Goal: Task Accomplishment & Management: Manage account settings

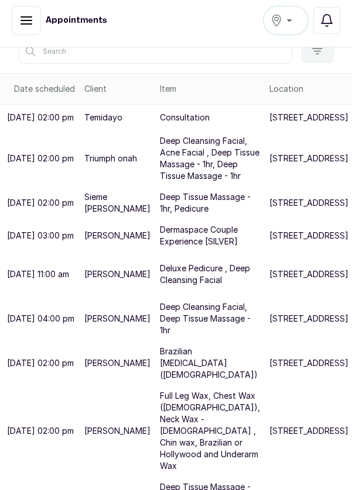
scroll to position [187, 0]
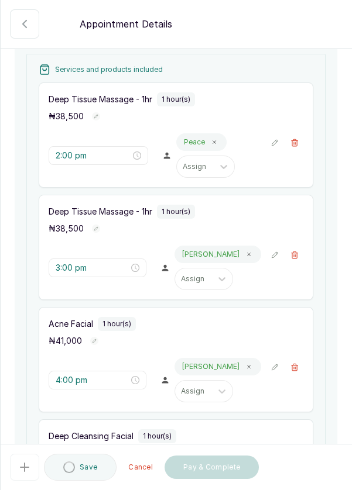
scroll to position [166, 0]
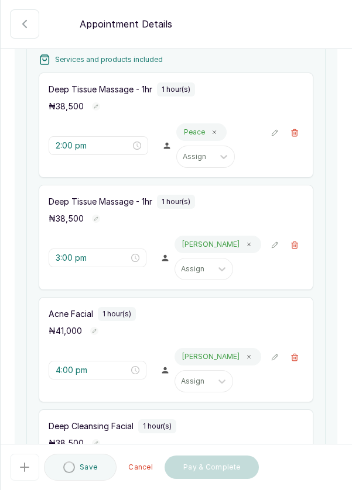
click at [301, 254] on button "🚶 Walk-in (booked by Dermaspace Frontdesk)" at bounding box center [294, 245] width 18 height 18
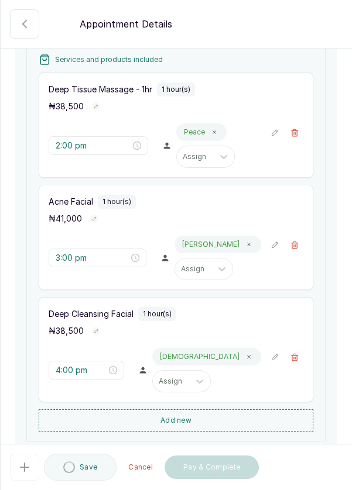
type input "4:00 pm"
type input "5:00 pm"
click at [300, 366] on button "🚶 Walk-in (booked by Dermaspace Frontdesk)" at bounding box center [294, 358] width 18 height 18
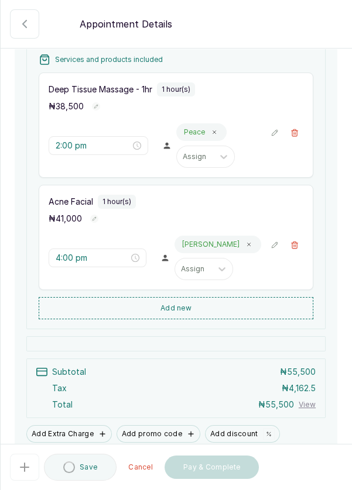
click at [195, 319] on button "Add new" at bounding box center [176, 308] width 274 height 22
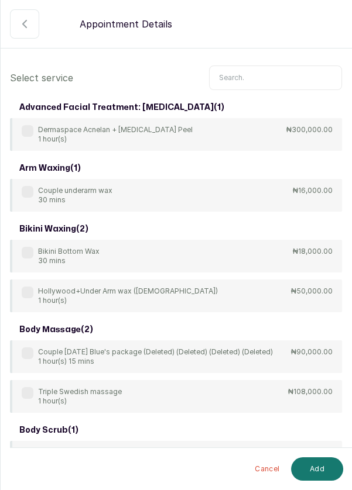
scroll to position [0, 0]
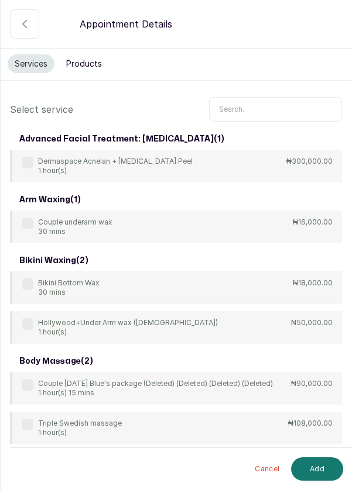
click at [250, 97] on input "text" at bounding box center [275, 109] width 133 height 25
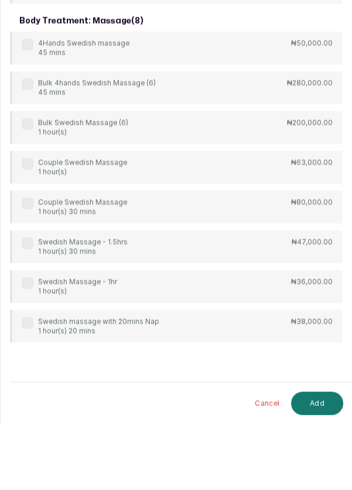
scroll to position [6, 0]
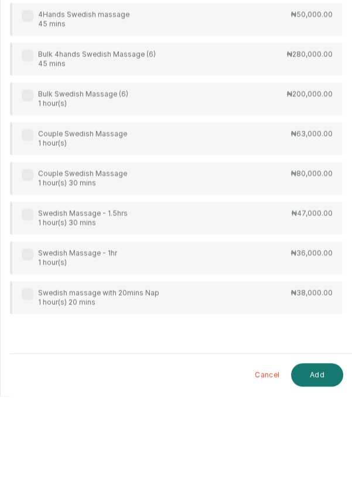
type input "Swe"
click at [30, 346] on div "Swedish Massage - 1hr 1 hour(s) ₦36,000.00" at bounding box center [176, 352] width 332 height 33
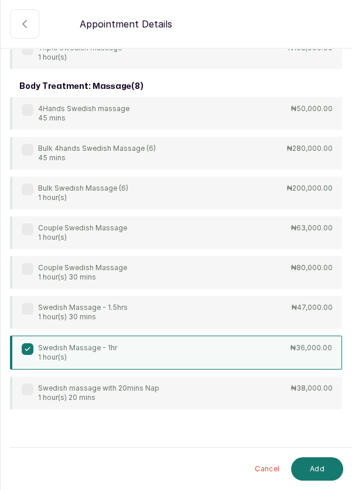
scroll to position [104, 0]
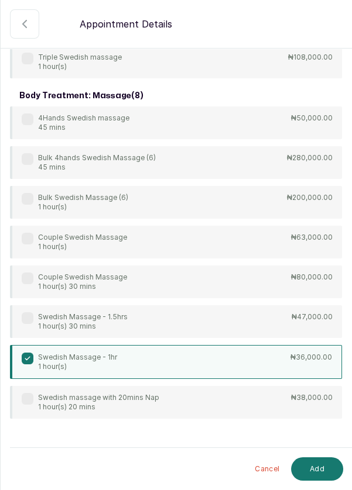
click at [322, 472] on button "Add" at bounding box center [317, 468] width 52 height 23
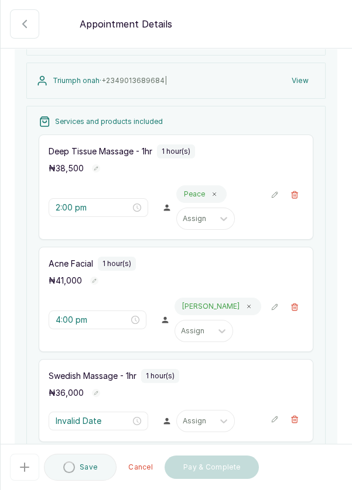
type input "5:00 pm"
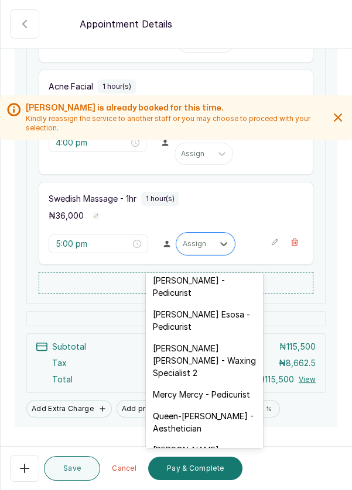
scroll to position [145, 0]
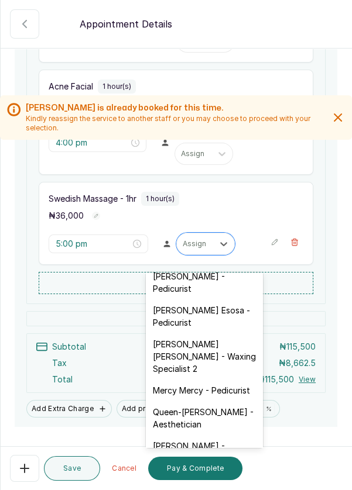
click at [218, 280] on div "[PERSON_NAME] - Pedicurist" at bounding box center [204, 283] width 117 height 34
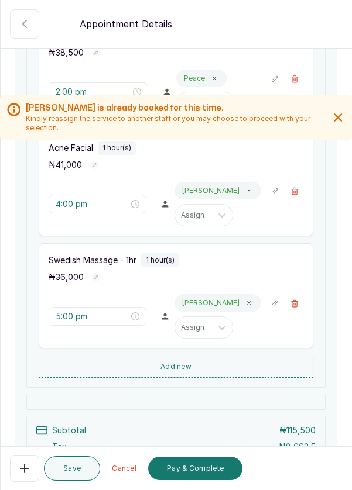
scroll to position [224, 0]
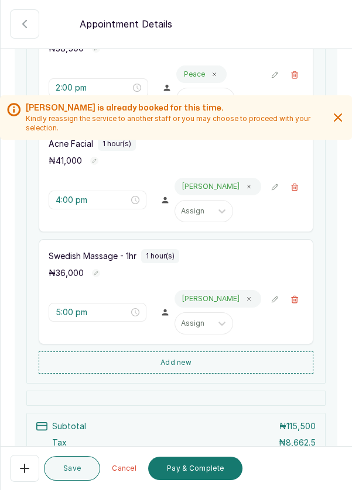
click at [213, 374] on button "Add new" at bounding box center [176, 363] width 274 height 22
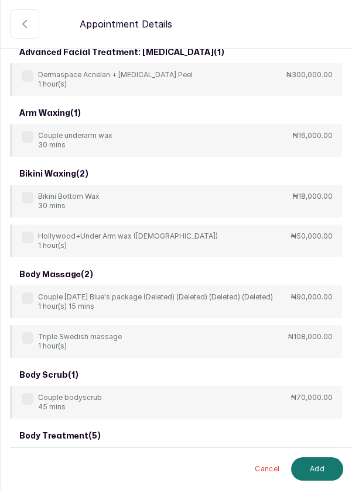
scroll to position [0, 0]
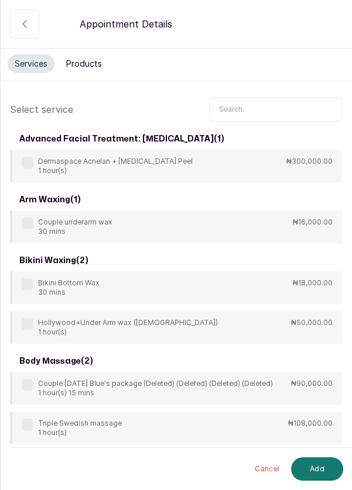
click at [261, 105] on input "text" at bounding box center [275, 109] width 133 height 25
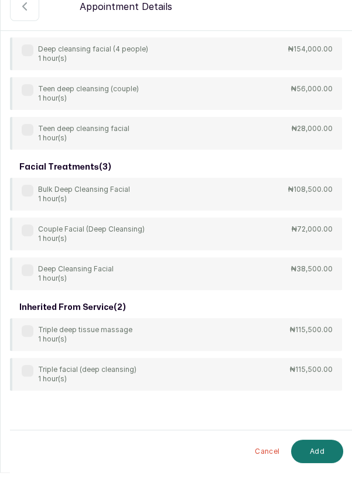
scroll to position [6, 0]
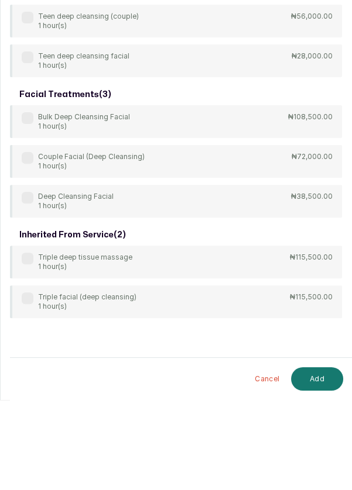
type input "Deep"
click at [28, 286] on label at bounding box center [28, 288] width 12 height 12
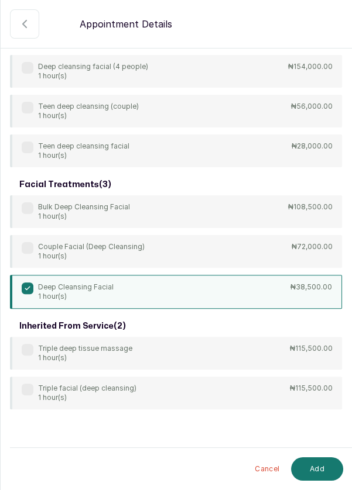
scroll to position [473, 0]
click at [318, 466] on button "Add" at bounding box center [317, 468] width 52 height 23
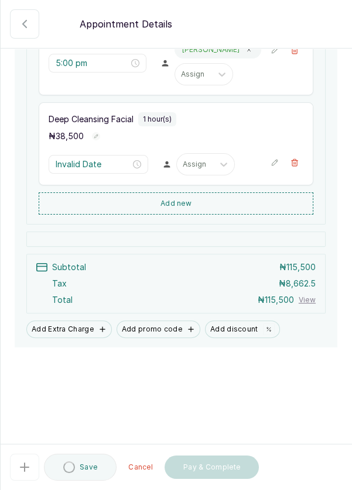
type input "6:00 pm"
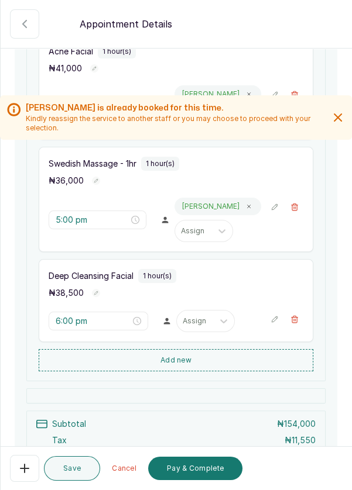
scroll to position [432, 0]
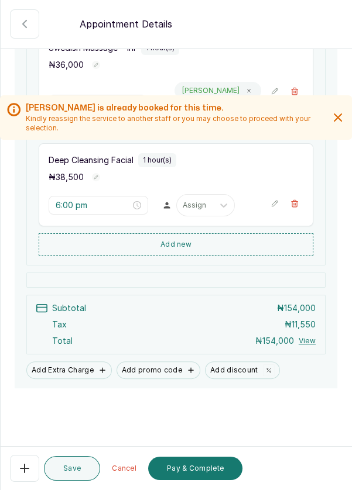
click at [78, 473] on button "Save" at bounding box center [72, 468] width 56 height 25
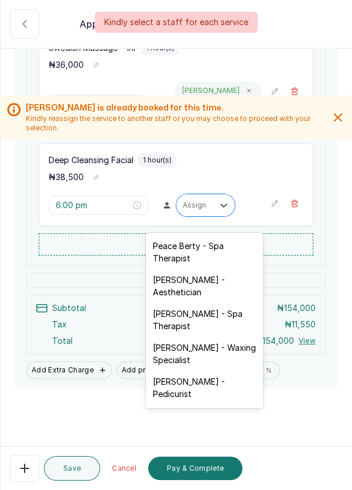
click at [224, 283] on div "[PERSON_NAME] - Aesthetician" at bounding box center [204, 286] width 117 height 34
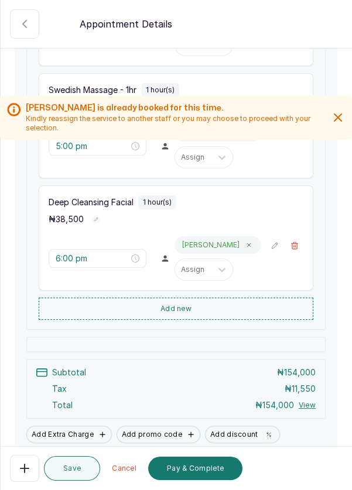
scroll to position [455, 0]
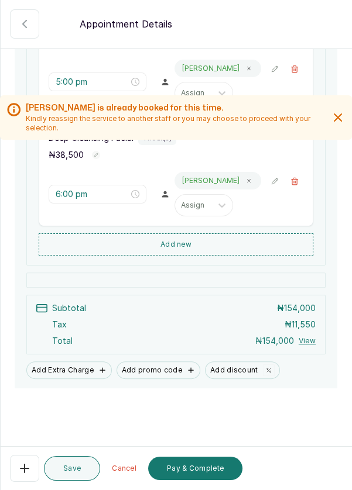
click at [82, 470] on button "Save" at bounding box center [72, 468] width 56 height 25
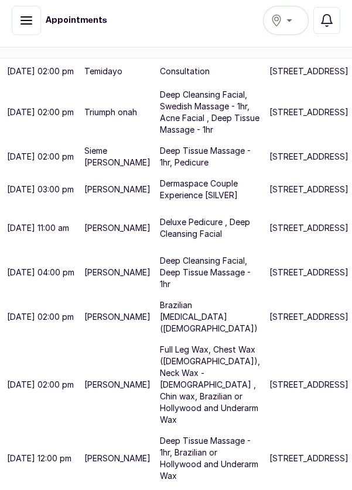
scroll to position [225, 0]
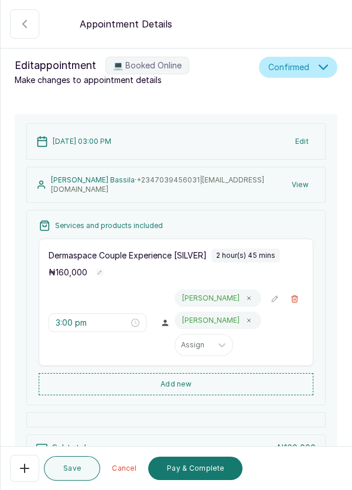
scroll to position [126, 0]
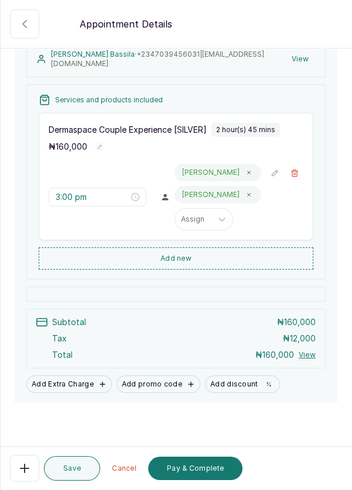
click at [209, 480] on button "Pay & Complete" at bounding box center [195, 468] width 94 height 23
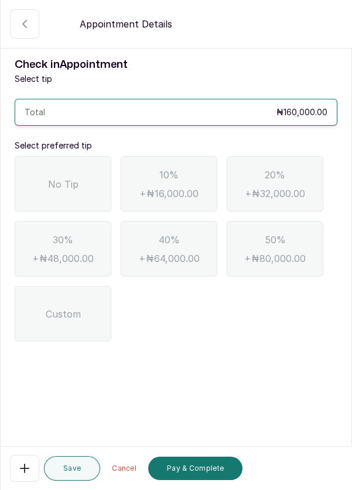
scroll to position [0, 0]
click at [53, 168] on div "No Tip" at bounding box center [63, 184] width 97 height 56
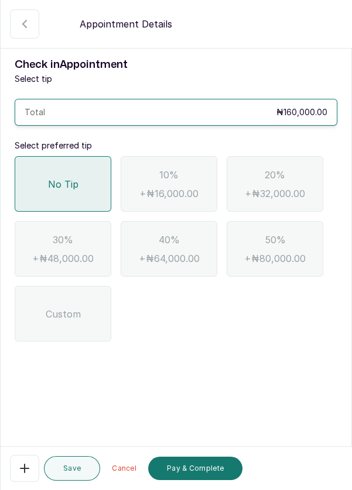
click at [218, 480] on button "Pay & Complete" at bounding box center [195, 468] width 94 height 23
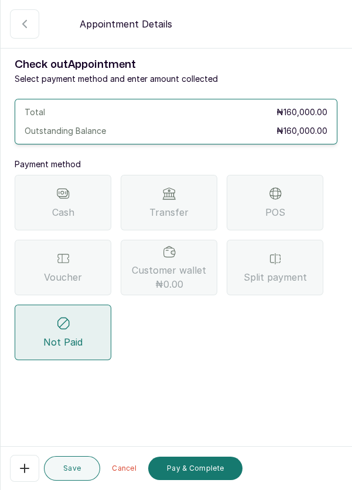
click at [294, 199] on div "POS" at bounding box center [274, 203] width 97 height 56
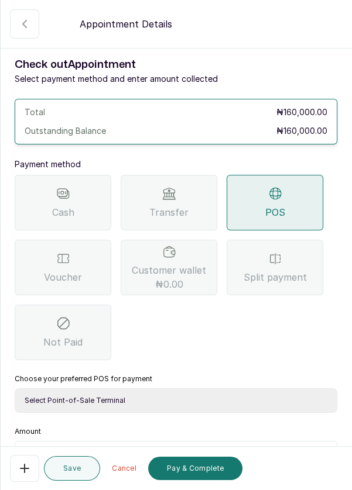
click at [167, 400] on select "Select Point-of-Sale Terminal Pos- Flutterwave Zenith Bank POS - Paga Paga POS …" at bounding box center [176, 400] width 322 height 25
select select "ea021b39-a6bc-4e4d-b5d1-02cb72451b32"
click at [15, 388] on select "Select Point-of-Sale Terminal Pos- Flutterwave Zenith Bank POS - Paga Paga POS …" at bounding box center [176, 400] width 322 height 25
click at [108, 452] on input "text" at bounding box center [183, 456] width 292 height 14
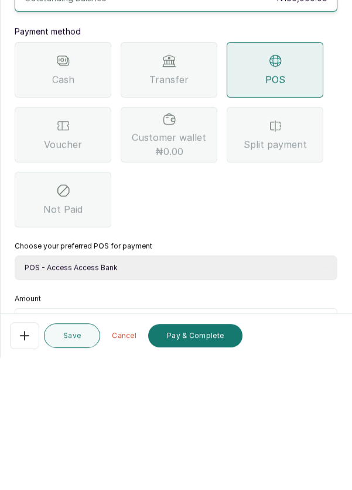
scroll to position [6, 0]
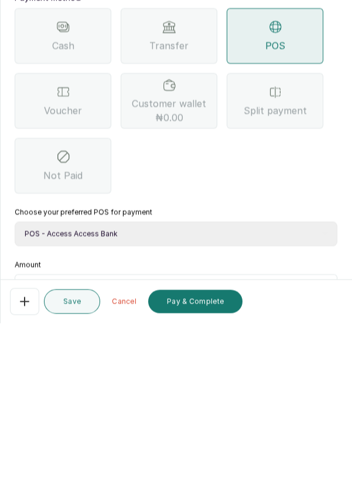
type input "16"
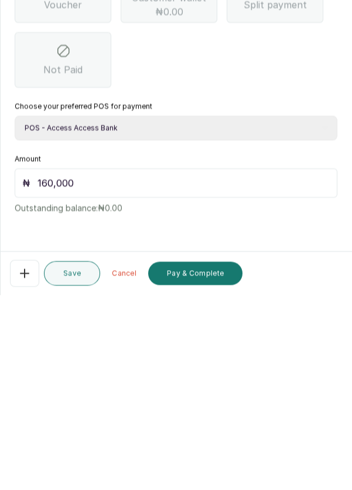
type input "160,000"
click at [218, 470] on button "Pay & Complete" at bounding box center [195, 468] width 94 height 23
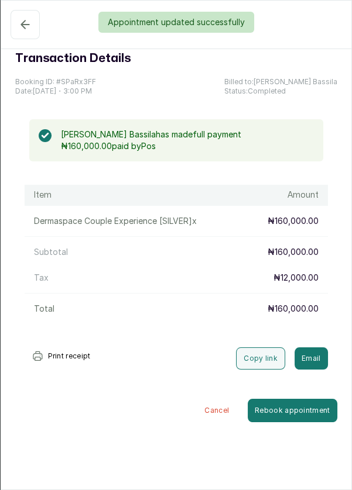
click at [25, 26] on div "Appointment updated successfully" at bounding box center [176, 22] width 352 height 21
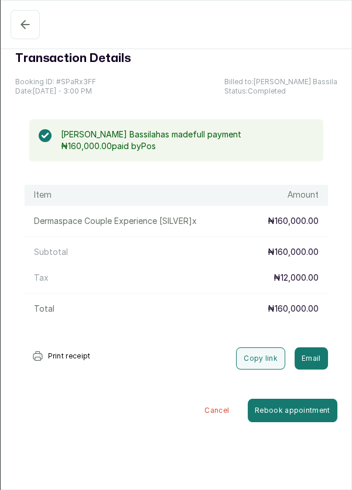
click at [27, 33] on button "Completed" at bounding box center [25, 24] width 29 height 29
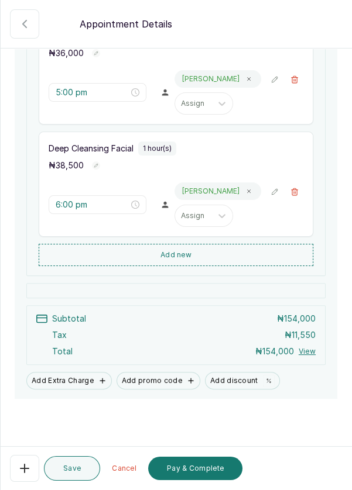
scroll to position [455, 0]
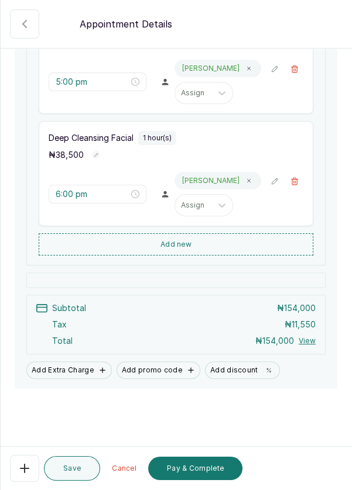
click at [209, 472] on button "Pay & Complete" at bounding box center [195, 468] width 94 height 23
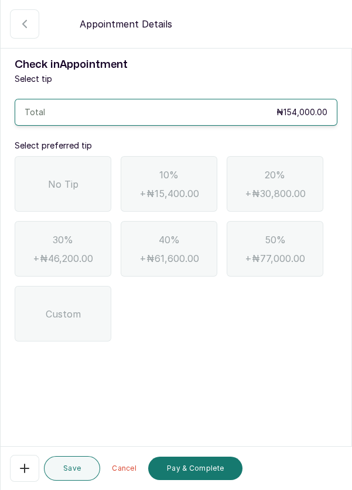
scroll to position [0, 0]
click at [51, 177] on span "No Tip" at bounding box center [63, 184] width 30 height 14
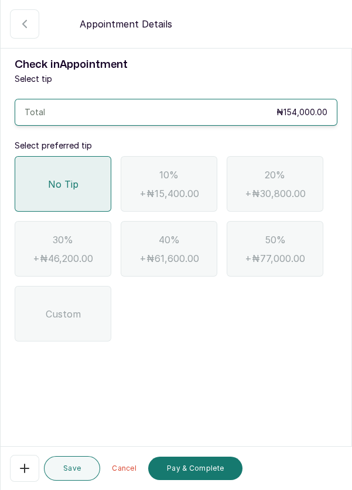
click at [201, 475] on button "Pay & Complete" at bounding box center [195, 468] width 94 height 23
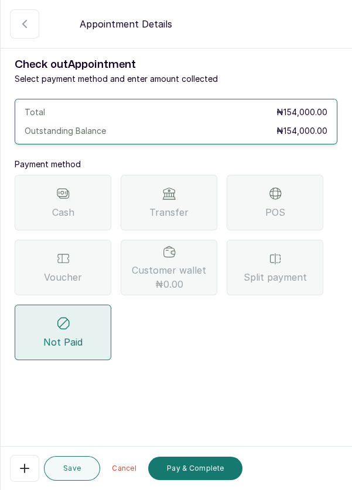
click at [274, 267] on div "Split payment" at bounding box center [274, 268] width 97 height 56
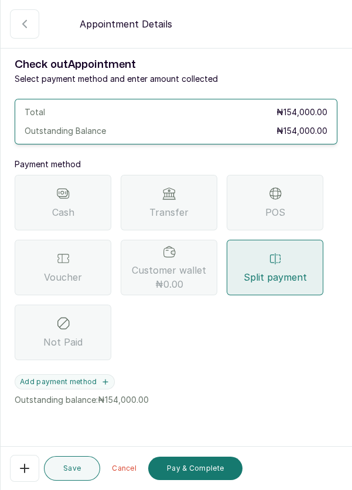
click at [103, 381] on icon "button" at bounding box center [105, 382] width 5 height 5
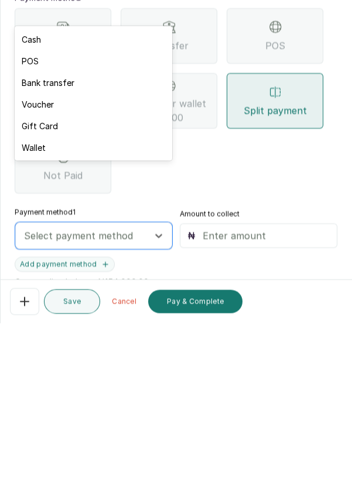
scroll to position [56, 0]
click at [45, 271] on div "Voucher" at bounding box center [93, 271] width 157 height 22
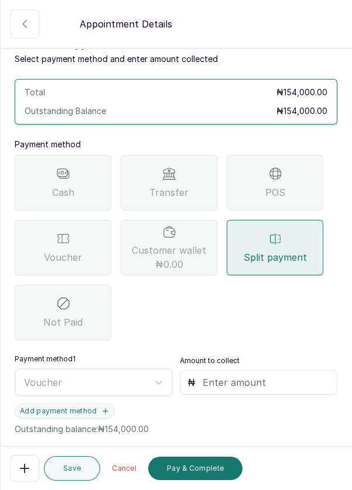
scroll to position [21, 0]
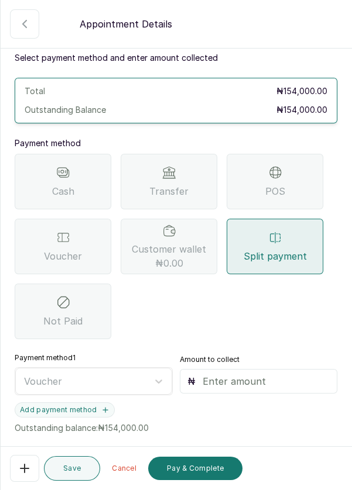
click at [256, 374] on input "text" at bounding box center [266, 381] width 128 height 14
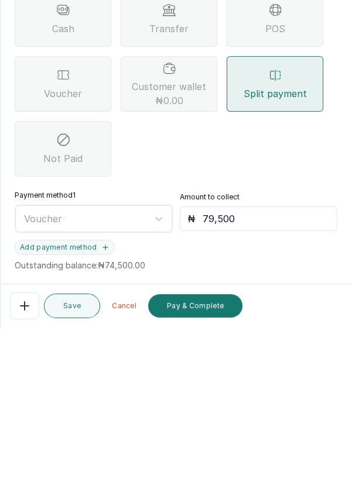
scroll to position [46, 0]
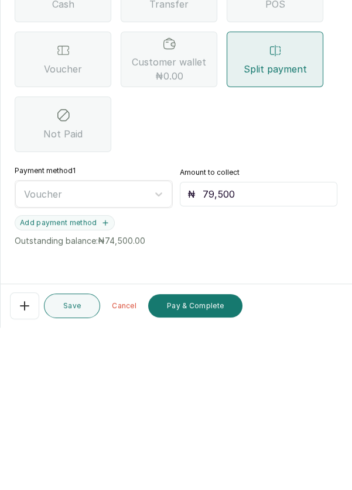
type input "79,500"
click at [101, 381] on icon "button" at bounding box center [105, 385] width 8 height 8
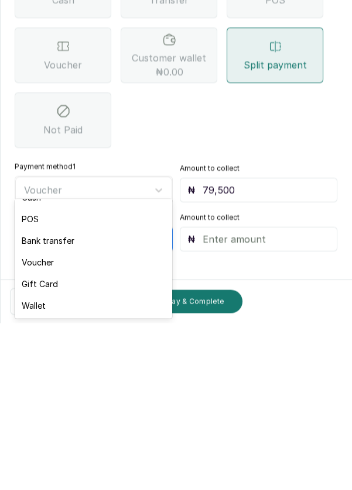
scroll to position [12, 0]
click at [91, 408] on div "Bank transfer" at bounding box center [93, 411] width 157 height 22
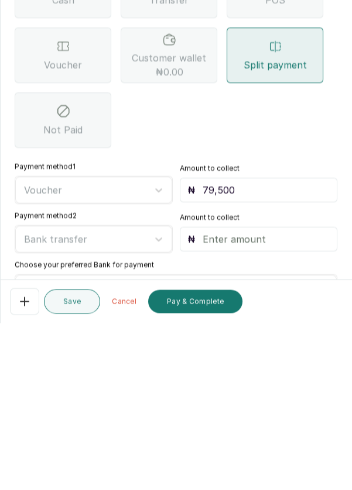
scroll to position [6, 0]
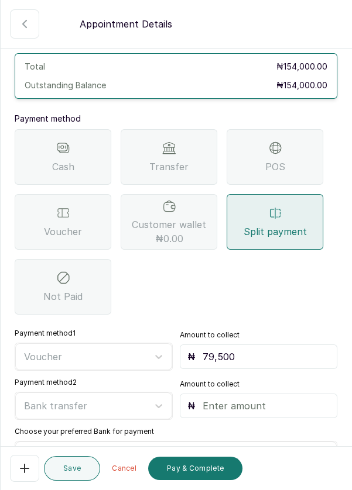
click at [242, 399] on input "text" at bounding box center [266, 406] width 128 height 14
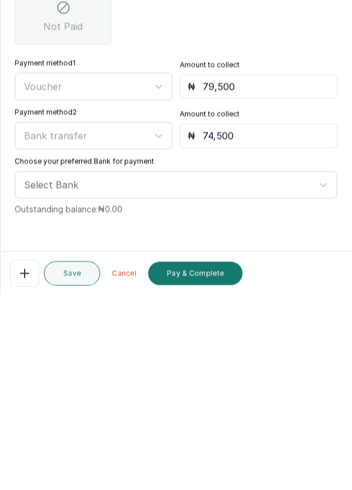
type input "74,500"
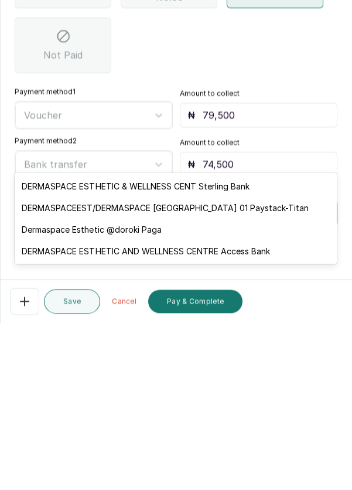
click at [283, 375] on div "DERMASPACEEST/DERMASPACE [GEOGRAPHIC_DATA] 01 Paystack-Titan" at bounding box center [176, 375] width 322 height 22
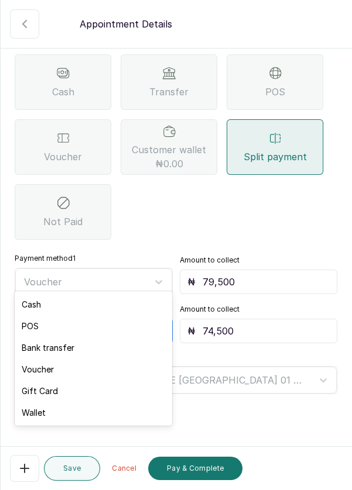
click at [185, 150] on div "Cash Transfer POS Voucher Customer wallet ₦0.00 Split payment Not Paid" at bounding box center [176, 146] width 322 height 185
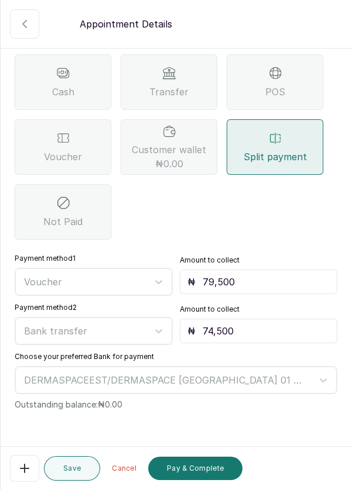
click at [211, 469] on button "Pay & Complete" at bounding box center [195, 468] width 94 height 23
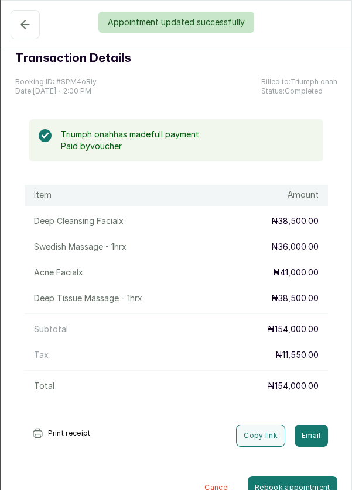
click at [19, 22] on div "Appointment updated successfully" at bounding box center [176, 22] width 352 height 21
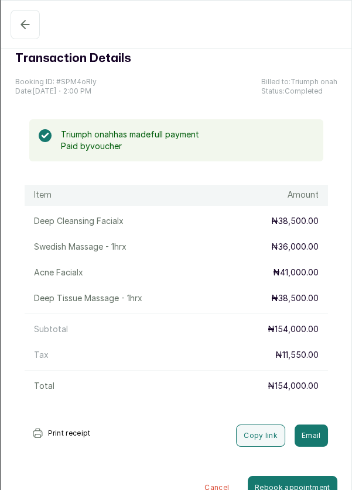
click at [29, 14] on button "Completed" at bounding box center [25, 24] width 29 height 29
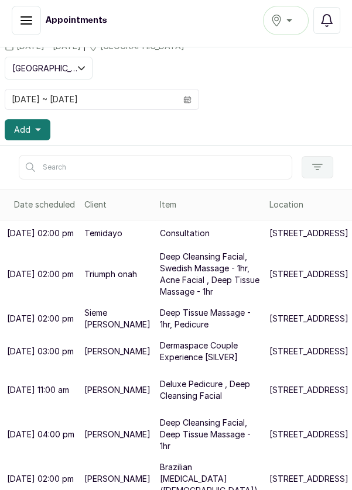
scroll to position [56, 0]
